Goal: Task Accomplishment & Management: Manage account settings

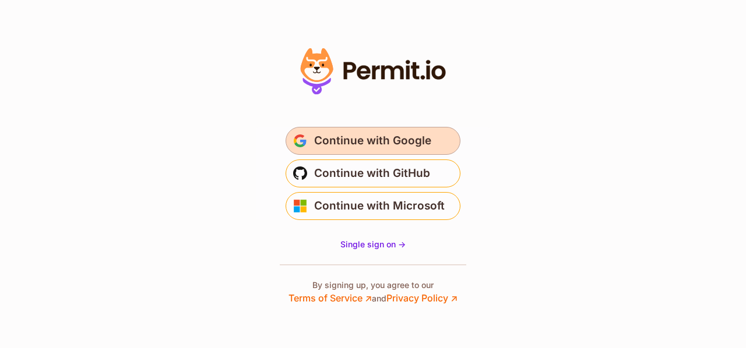
click at [398, 141] on span "Continue with Google" at bounding box center [372, 141] width 117 height 19
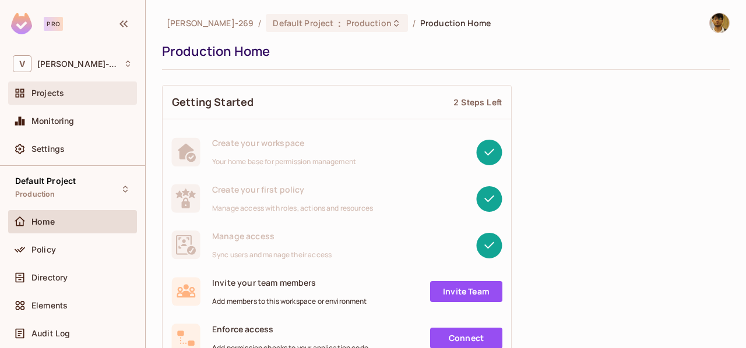
click at [78, 95] on div "Projects" at bounding box center [81, 93] width 101 height 9
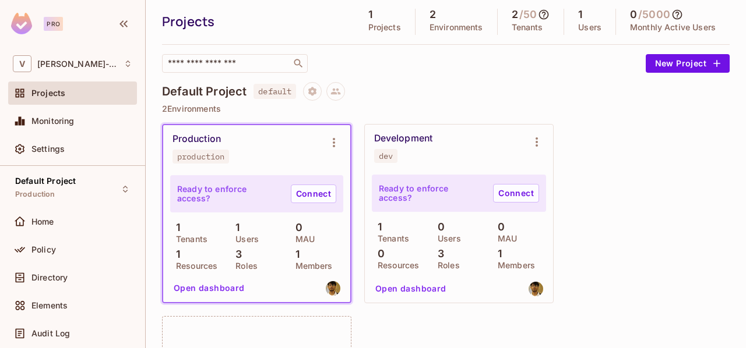
scroll to position [33, 0]
click at [264, 161] on div "Production production" at bounding box center [247, 149] width 150 height 30
click at [259, 186] on div "Ready to enforce access? Connect" at bounding box center [256, 194] width 173 height 37
click at [302, 197] on link "Connect" at bounding box center [313, 194] width 45 height 19
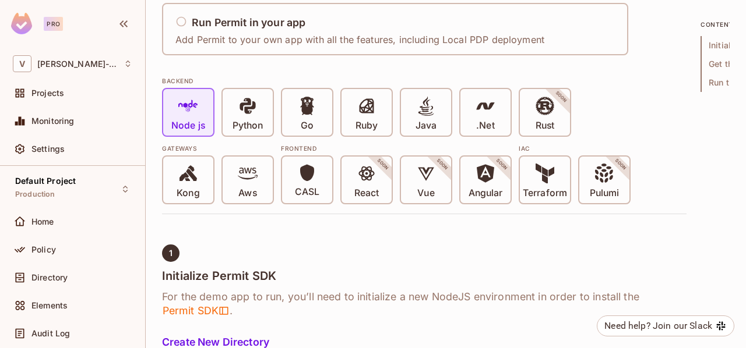
scroll to position [222, 0]
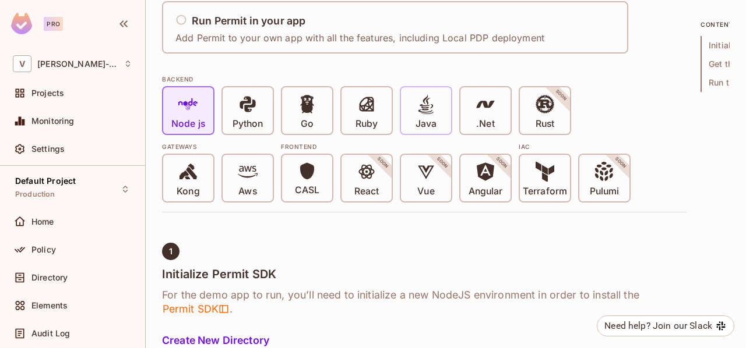
click at [427, 104] on icon at bounding box center [426, 104] width 16 height 20
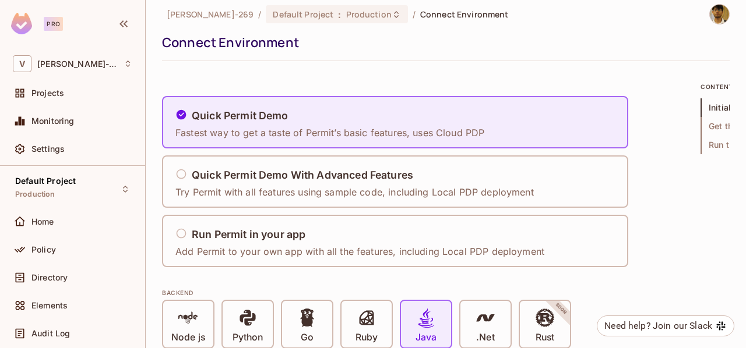
scroll to position [0, 0]
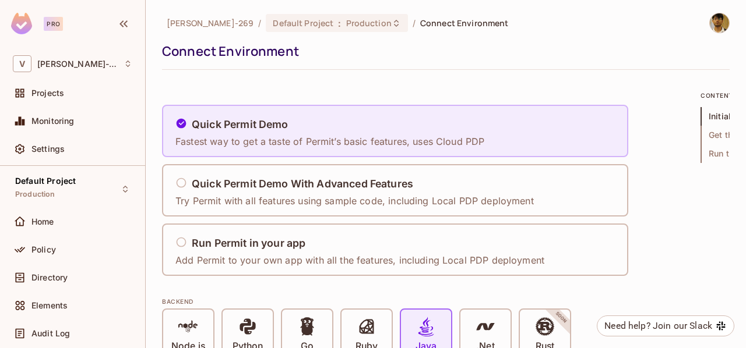
click at [333, 126] on div "Quick Permit Demo" at bounding box center [329, 125] width 309 height 15
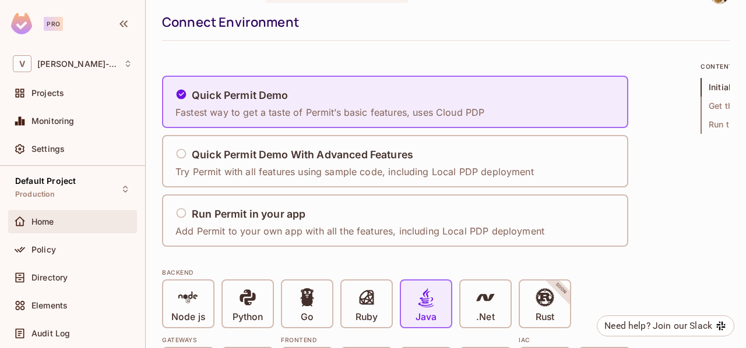
click at [43, 226] on div "Home" at bounding box center [72, 222] width 119 height 14
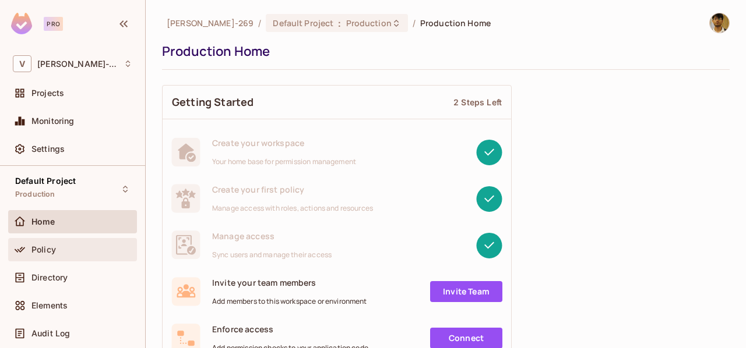
click at [61, 246] on div "Policy" at bounding box center [81, 249] width 101 height 9
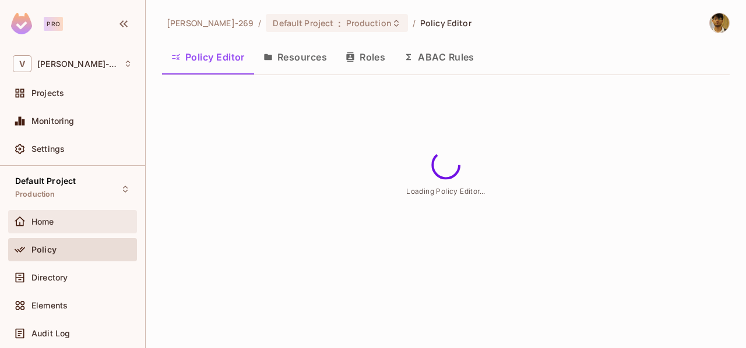
click at [61, 229] on div "Home" at bounding box center [72, 221] width 129 height 23
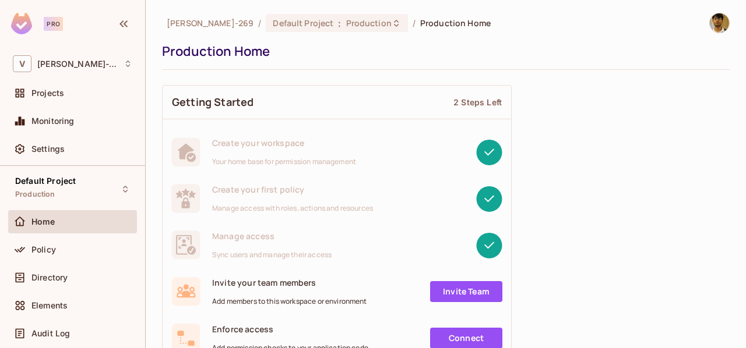
click at [319, 175] on div "Create your first policy Manage access with roles, actions and resources" at bounding box center [337, 198] width 348 height 47
click at [504, 190] on div "Create your first policy Manage access with roles, actions and resources" at bounding box center [337, 198] width 348 height 47
click at [56, 261] on div "Policy" at bounding box center [72, 252] width 129 height 28
click at [69, 256] on div "Policy" at bounding box center [72, 250] width 119 height 14
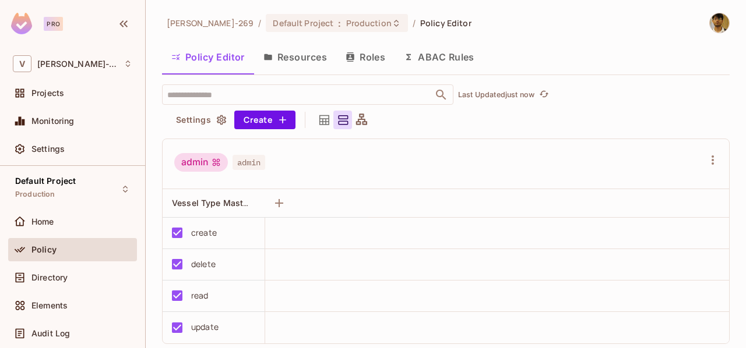
click at [281, 65] on button "Resources" at bounding box center [295, 57] width 82 height 29
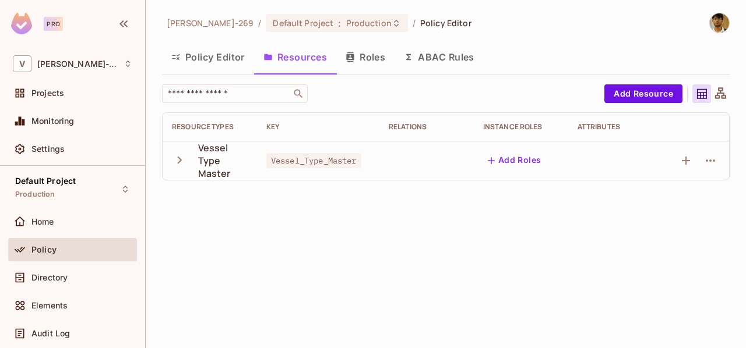
click at [182, 162] on icon "button" at bounding box center [180, 161] width 16 height 16
click at [308, 161] on span "Vessel_Type_Master" at bounding box center [313, 160] width 95 height 15
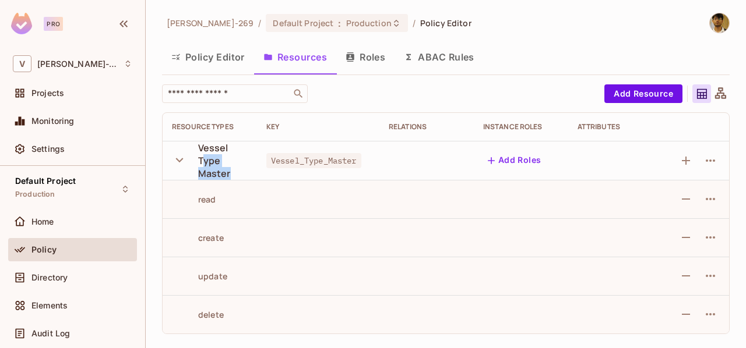
drag, startPoint x: 200, startPoint y: 163, endPoint x: 231, endPoint y: 174, distance: 32.8
click at [231, 174] on div "Vessel Type Master" at bounding box center [223, 161] width 50 height 38
click at [630, 91] on button "Add Resource" at bounding box center [643, 93] width 78 height 19
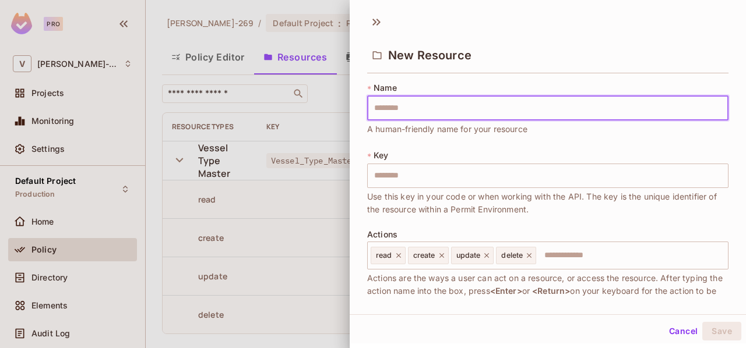
type input "*"
type input "**"
type input "***"
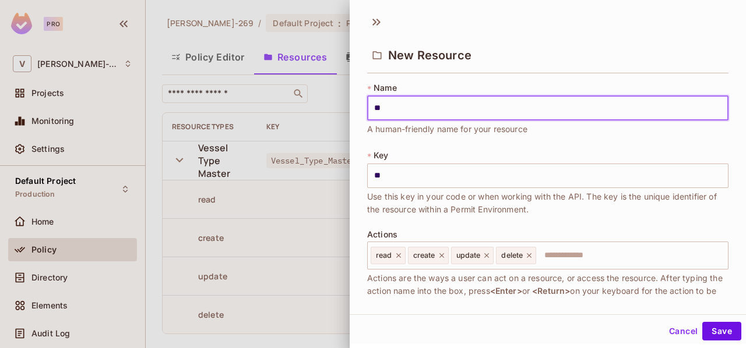
type input "***"
type input "****"
type input "*****"
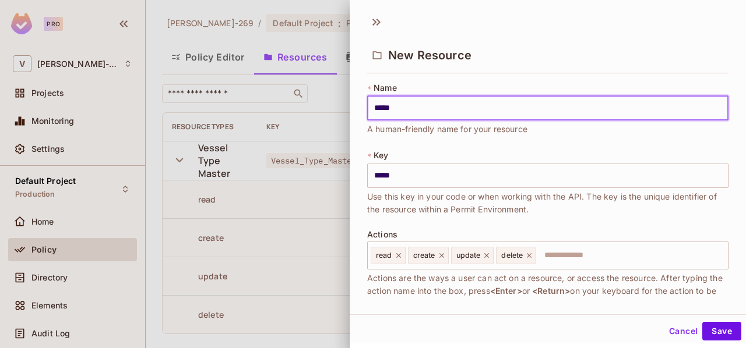
type input "******"
click at [574, 259] on input "text" at bounding box center [630, 255] width 186 height 23
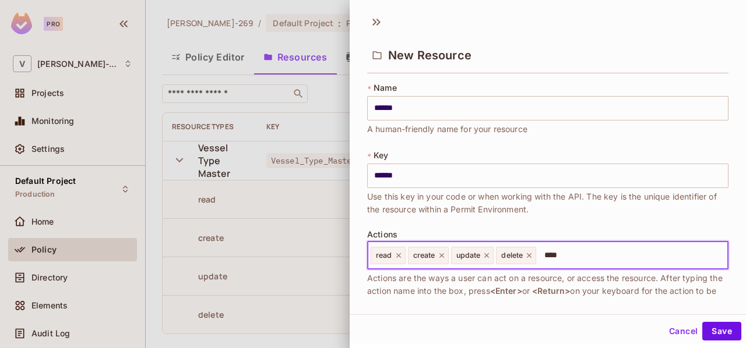
type input "****"
click at [555, 312] on div "New Resource * Name ****** ​ A human-friendly name for your resource * Key ****…" at bounding box center [547, 161] width 396 height 306
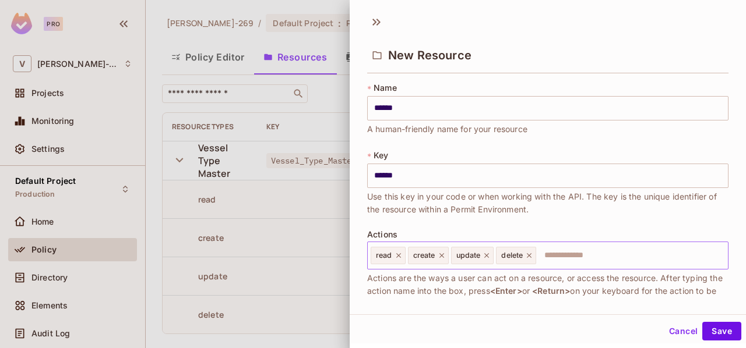
click at [561, 264] on input "text" at bounding box center [630, 255] width 186 height 23
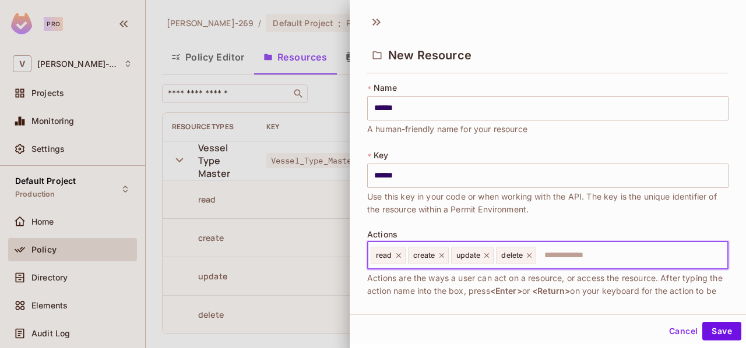
scroll to position [1, 0]
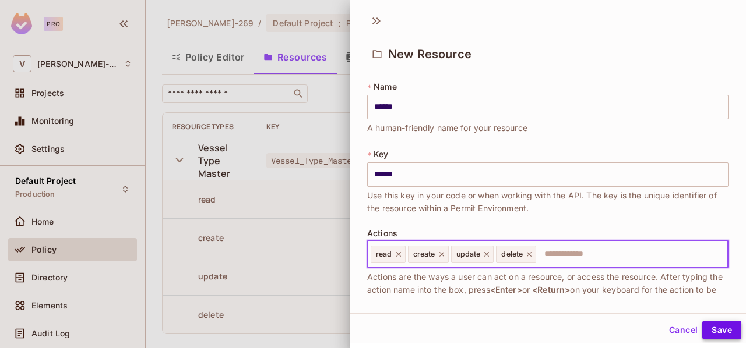
click at [706, 330] on button "Save" at bounding box center [721, 330] width 39 height 19
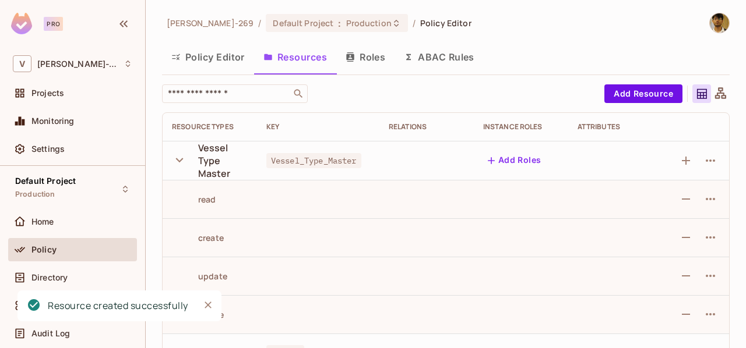
click at [182, 166] on icon "button" at bounding box center [180, 161] width 16 height 16
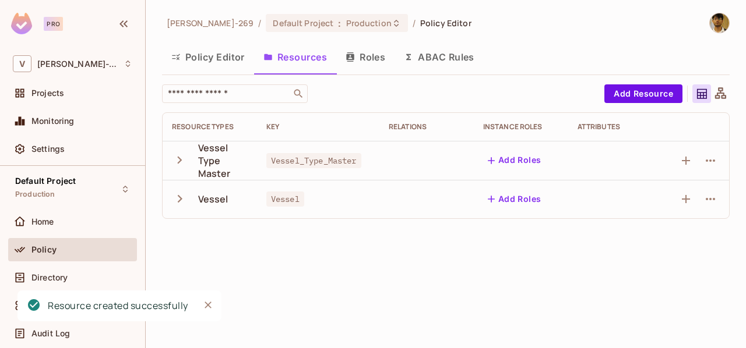
click at [174, 202] on icon "button" at bounding box center [180, 199] width 16 height 16
click at [228, 202] on div "Vessel" at bounding box center [210, 199] width 76 height 24
click at [703, 203] on icon "button" at bounding box center [710, 199] width 14 height 14
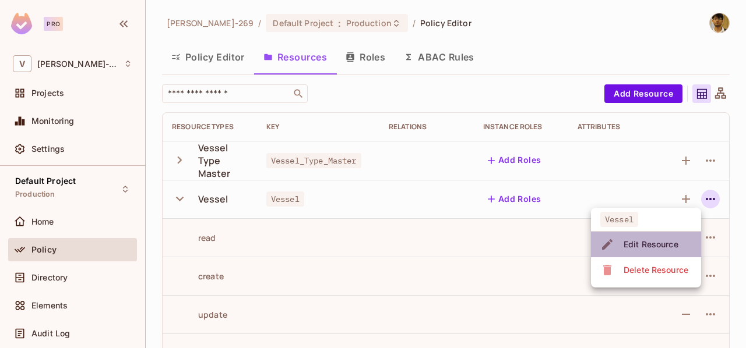
click at [636, 245] on div "Edit Resource" at bounding box center [650, 245] width 55 height 12
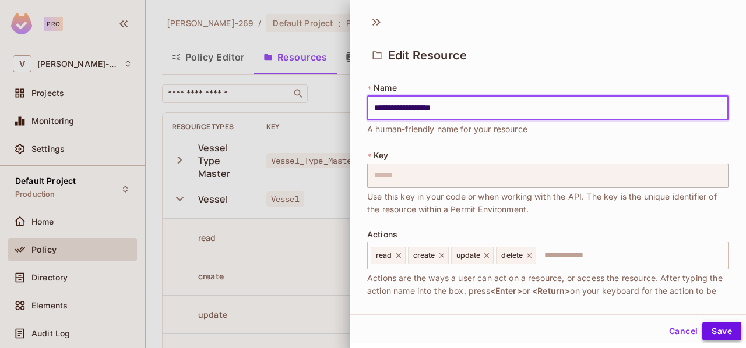
type input "**********"
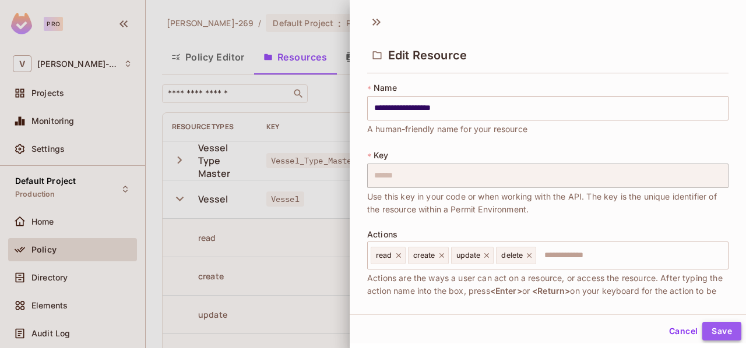
click at [704, 333] on button "Save" at bounding box center [721, 331] width 39 height 19
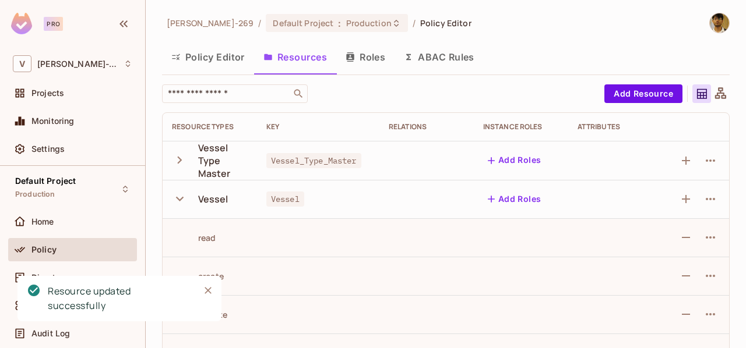
click at [232, 239] on div "read" at bounding box center [210, 237] width 76 height 11
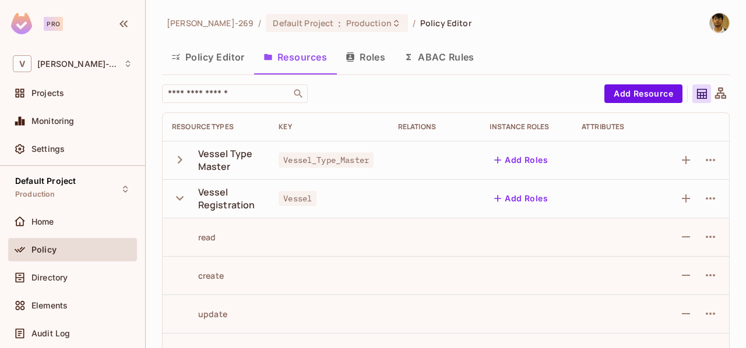
scroll to position [33, 0]
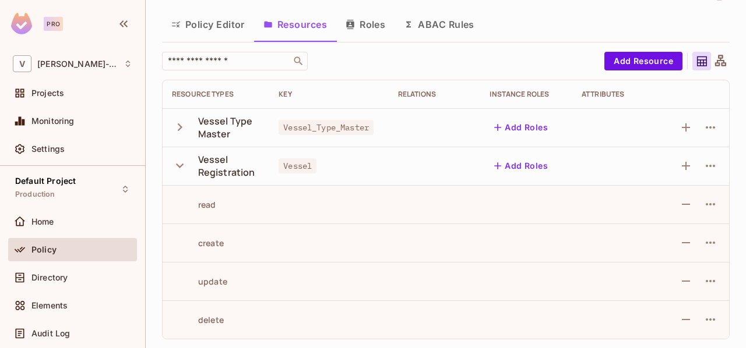
click at [344, 31] on button "Roles" at bounding box center [365, 24] width 58 height 29
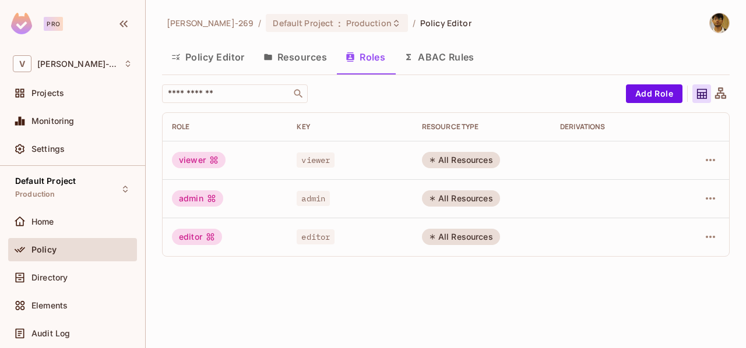
click at [207, 202] on icon at bounding box center [211, 198] width 9 height 9
click at [705, 160] on icon "button" at bounding box center [710, 160] width 14 height 14
click at [644, 194] on span "Edit Role" at bounding box center [658, 186] width 42 height 19
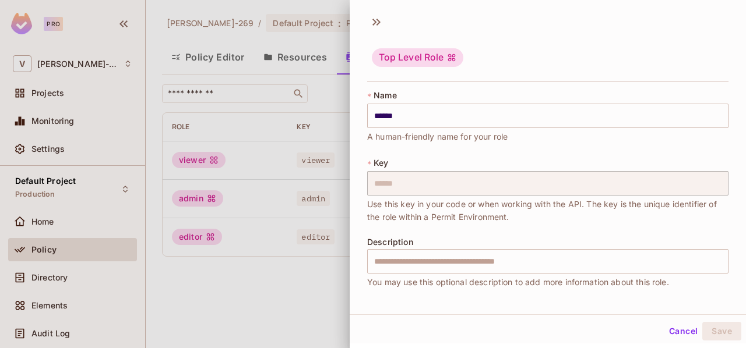
scroll to position [1, 0]
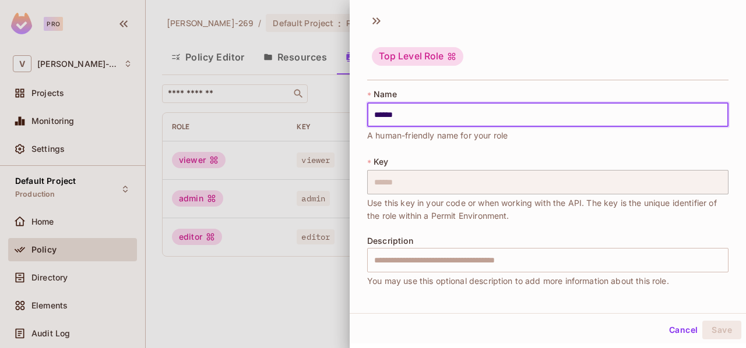
drag, startPoint x: 415, startPoint y: 112, endPoint x: 289, endPoint y: 101, distance: 125.7
click at [289, 101] on div "Top Level Role * Name ****** ​ A human-friendly name for your role * Key ******…" at bounding box center [373, 174] width 746 height 348
type input "**********"
click at [714, 329] on button "Save" at bounding box center [721, 330] width 39 height 19
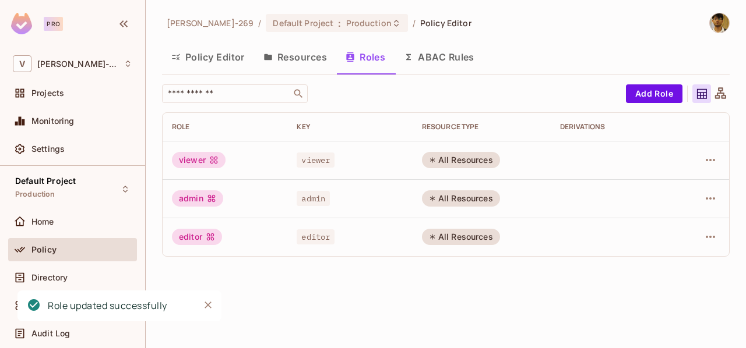
click at [236, 287] on div "Vaibhav-269 / Default Project : Production / Policy Editor Policy Editor Resour…" at bounding box center [446, 174] width 600 height 348
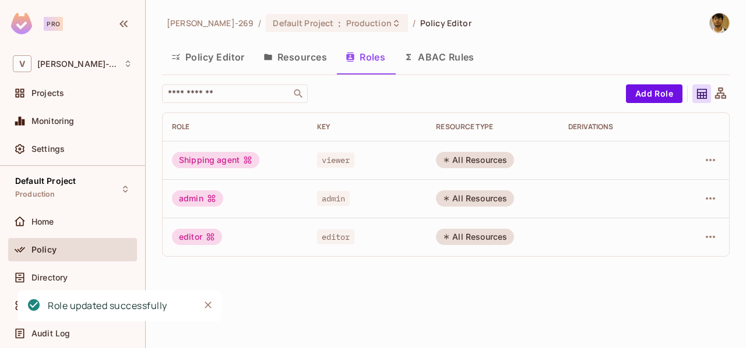
click at [236, 161] on div "Shipping agent" at bounding box center [215, 160] width 87 height 16
click at [248, 163] on icon at bounding box center [248, 161] width 8 height 8
click at [474, 296] on div "Vaibhav-269 / Default Project : Production / Policy Editor Policy Editor Resour…" at bounding box center [446, 174] width 600 height 348
click at [247, 164] on div "Shipping agent" at bounding box center [215, 160] width 87 height 16
click at [439, 61] on button "ABAC Rules" at bounding box center [438, 57] width 89 height 29
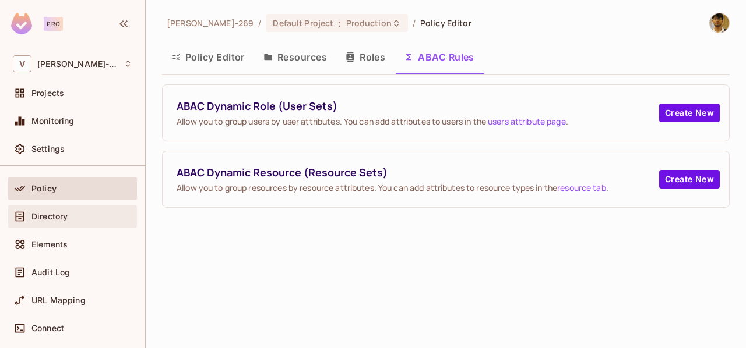
scroll to position [62, 0]
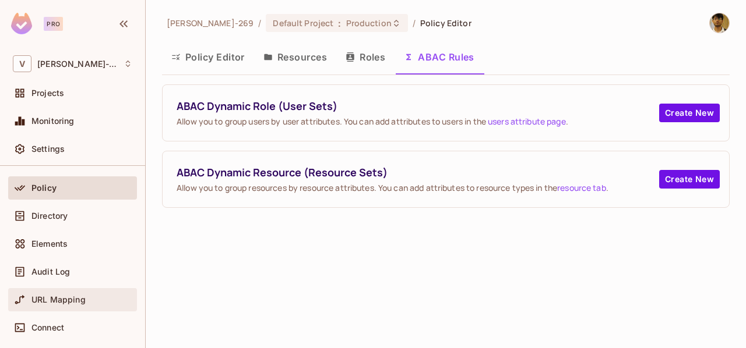
click at [59, 297] on span "URL Mapping" at bounding box center [58, 299] width 54 height 9
